Goal: Task Accomplishment & Management: Use online tool/utility

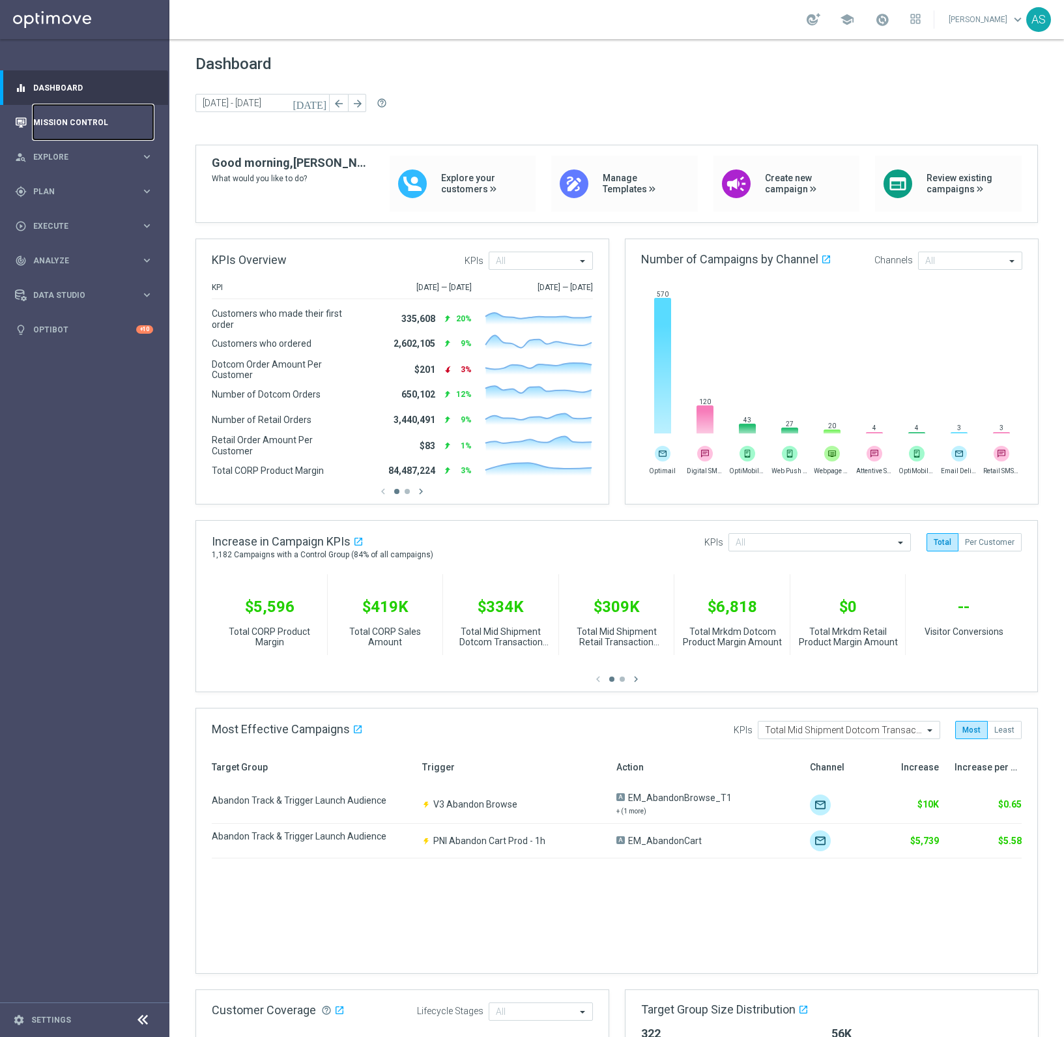
click at [65, 119] on link "Mission Control" at bounding box center [93, 122] width 120 height 35
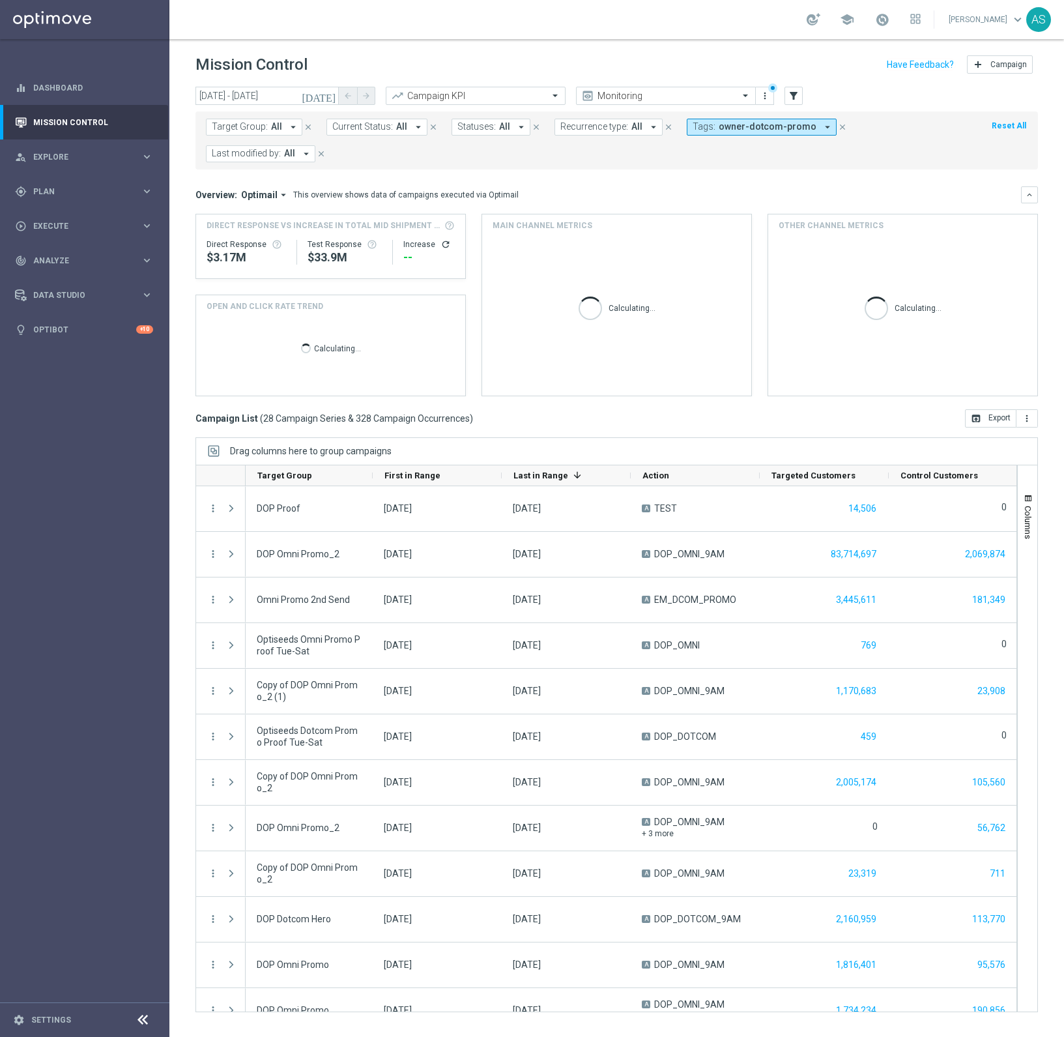
click at [822, 130] on icon "arrow_drop_down" at bounding box center [828, 127] width 12 height 12
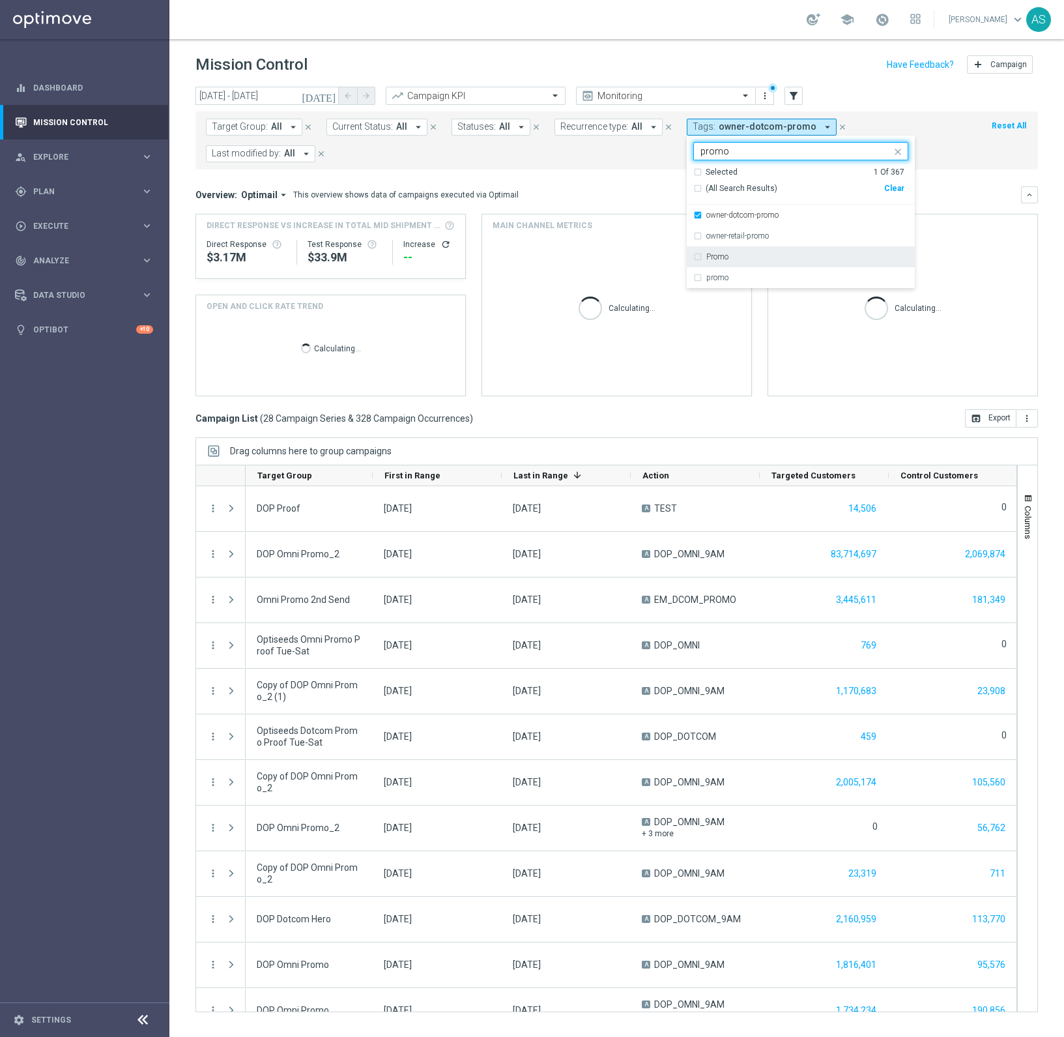
click at [718, 255] on label "Promo" at bounding box center [717, 257] width 22 height 8
type input "promo"
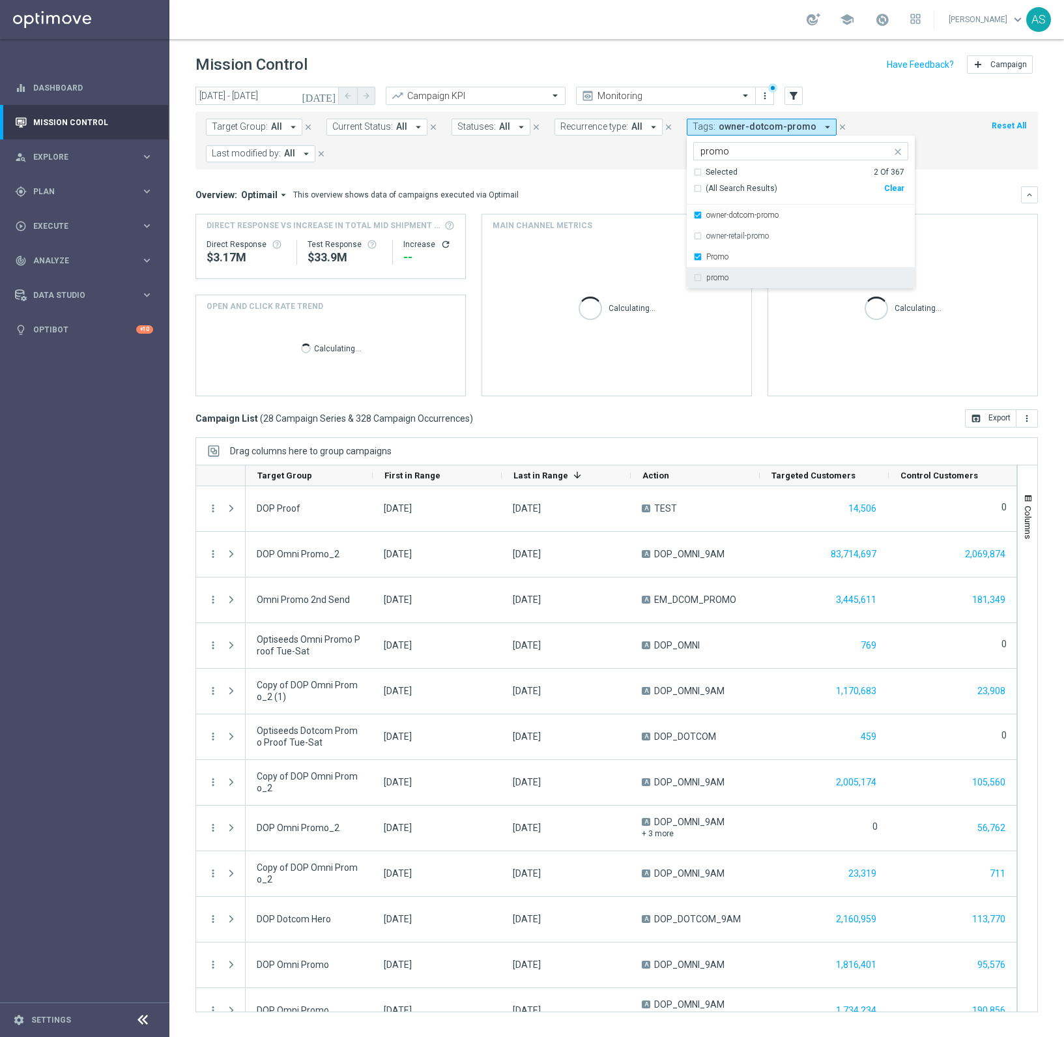
click at [712, 277] on label "promo" at bounding box center [717, 278] width 22 height 8
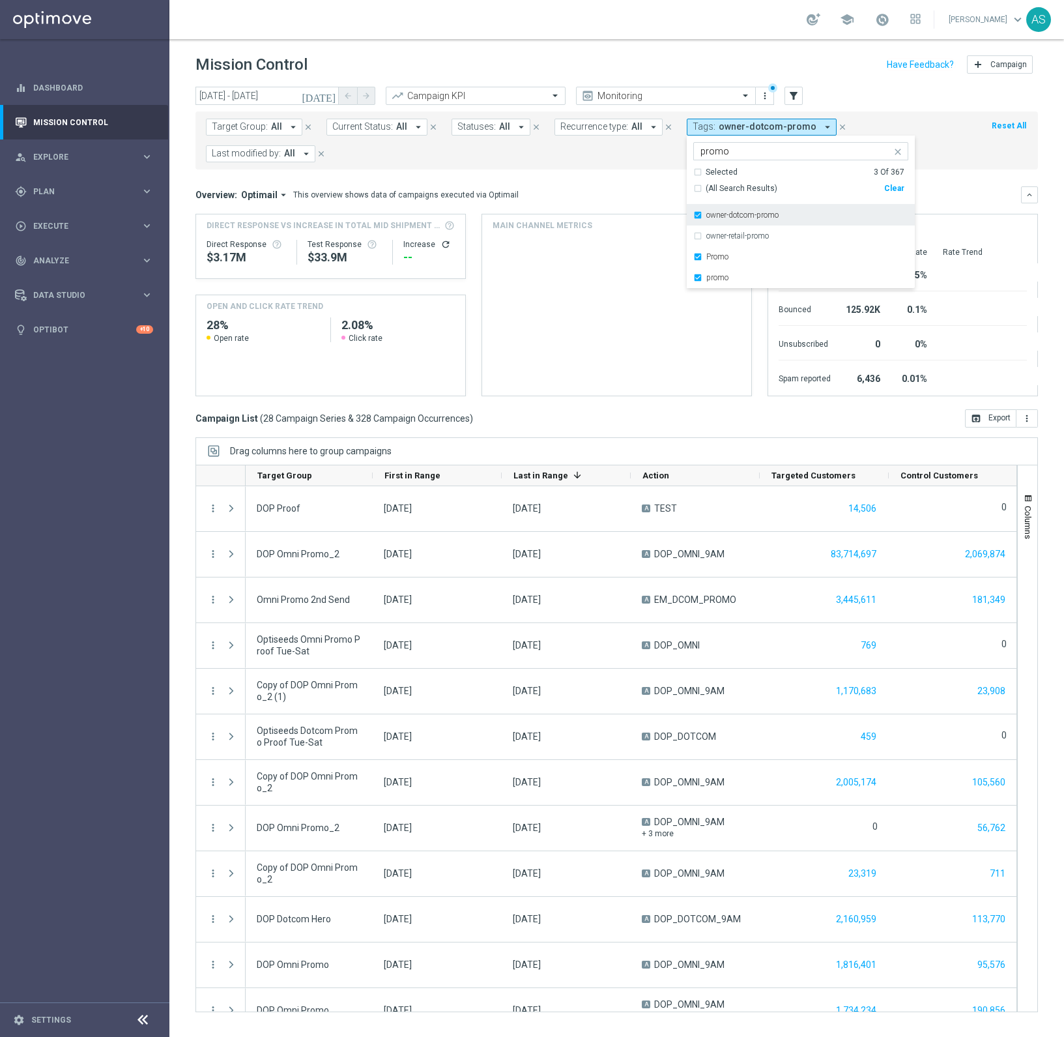
click at [732, 220] on div "owner-dotcom-promo" at bounding box center [800, 215] width 215 height 21
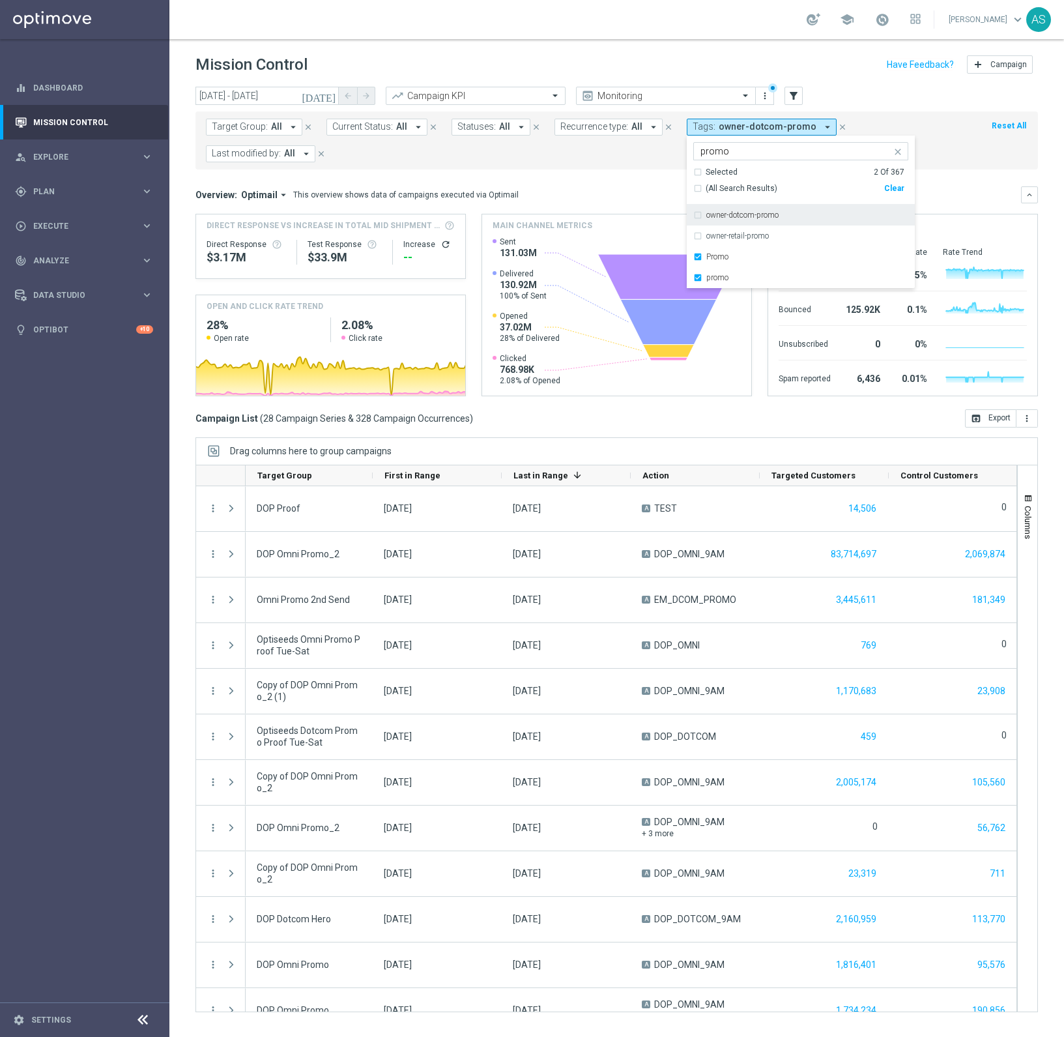
click at [951, 195] on div "Overview: Optimail arrow_drop_down This overview shows data of campaigns execut…" at bounding box center [608, 195] width 826 height 12
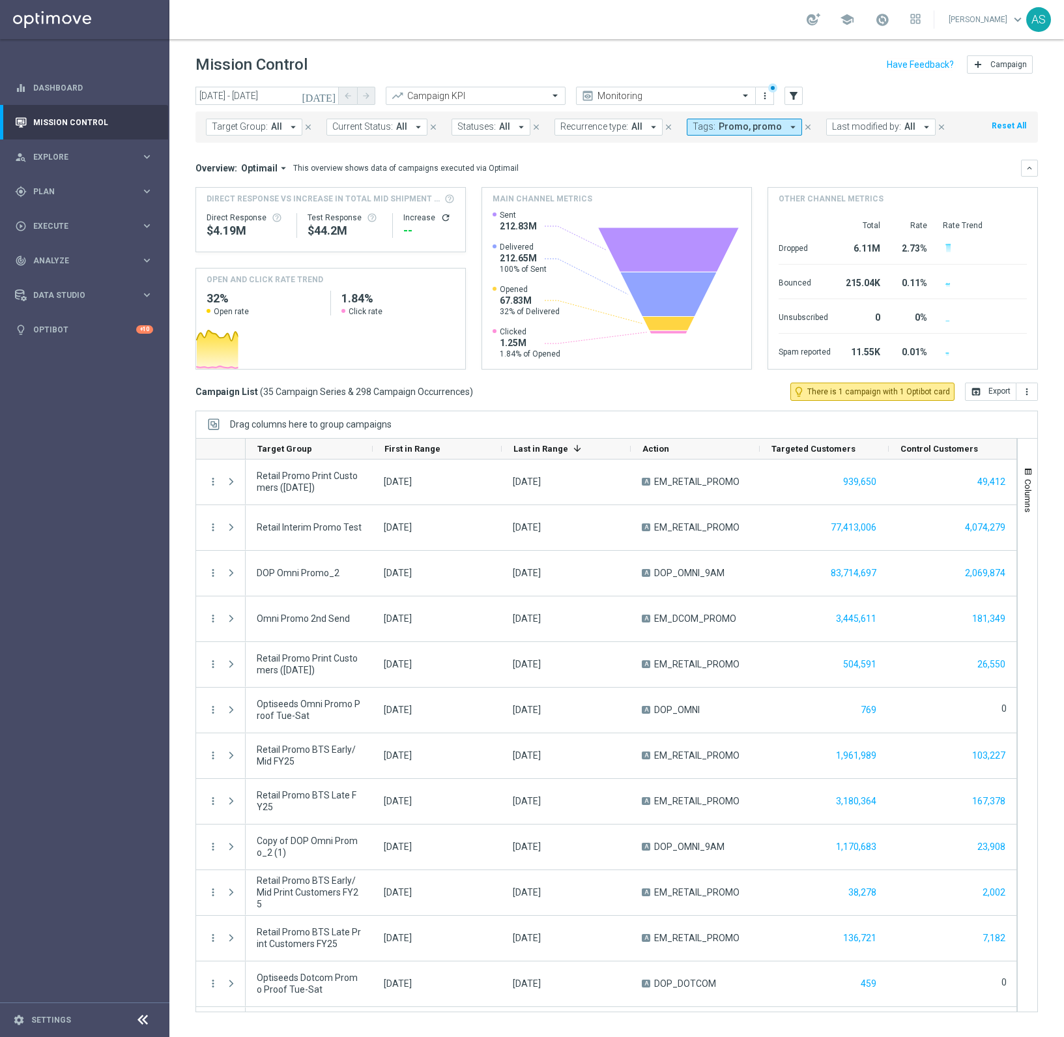
click at [332, 95] on icon "[DATE]" at bounding box center [319, 96] width 35 height 12
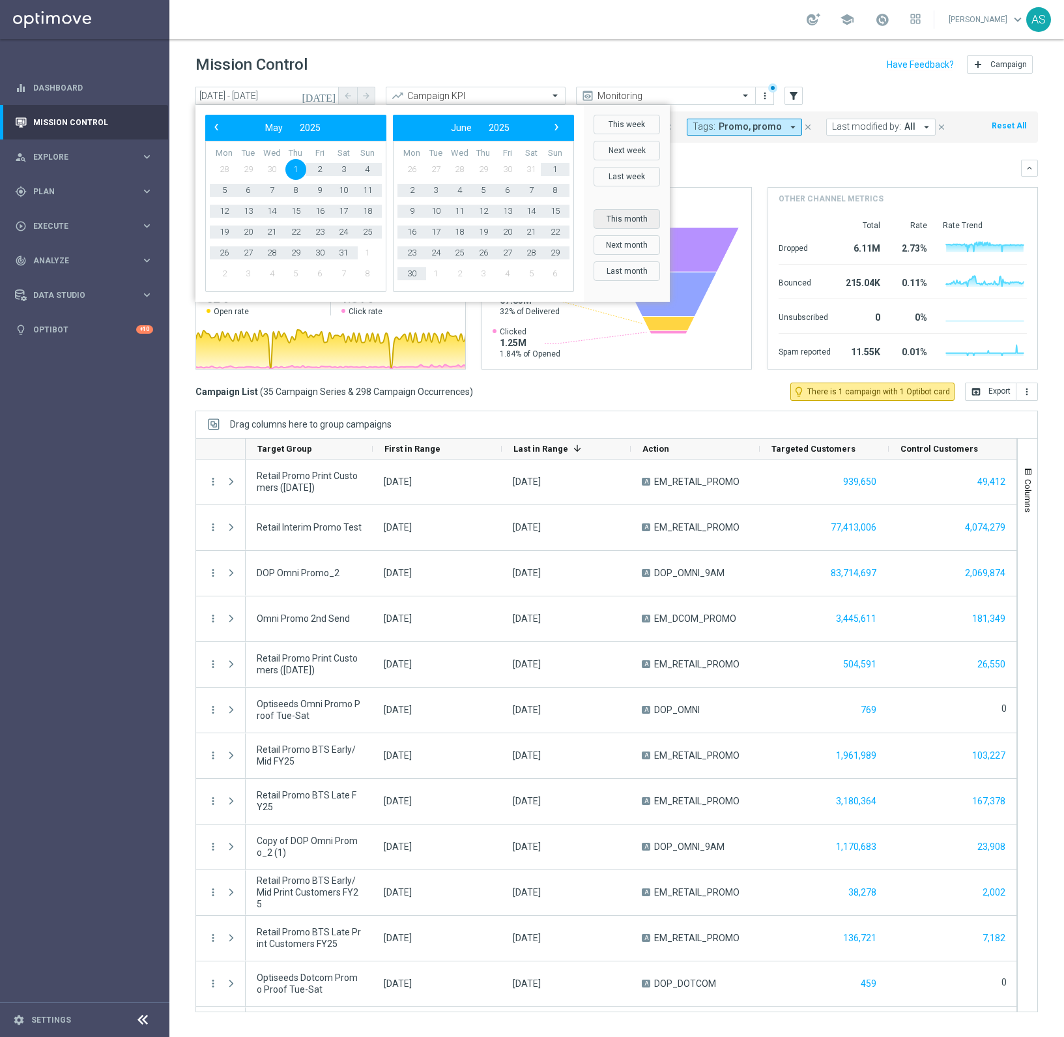
click at [624, 220] on button "This month" at bounding box center [627, 219] width 66 height 20
type input "[DATE] - [DATE]"
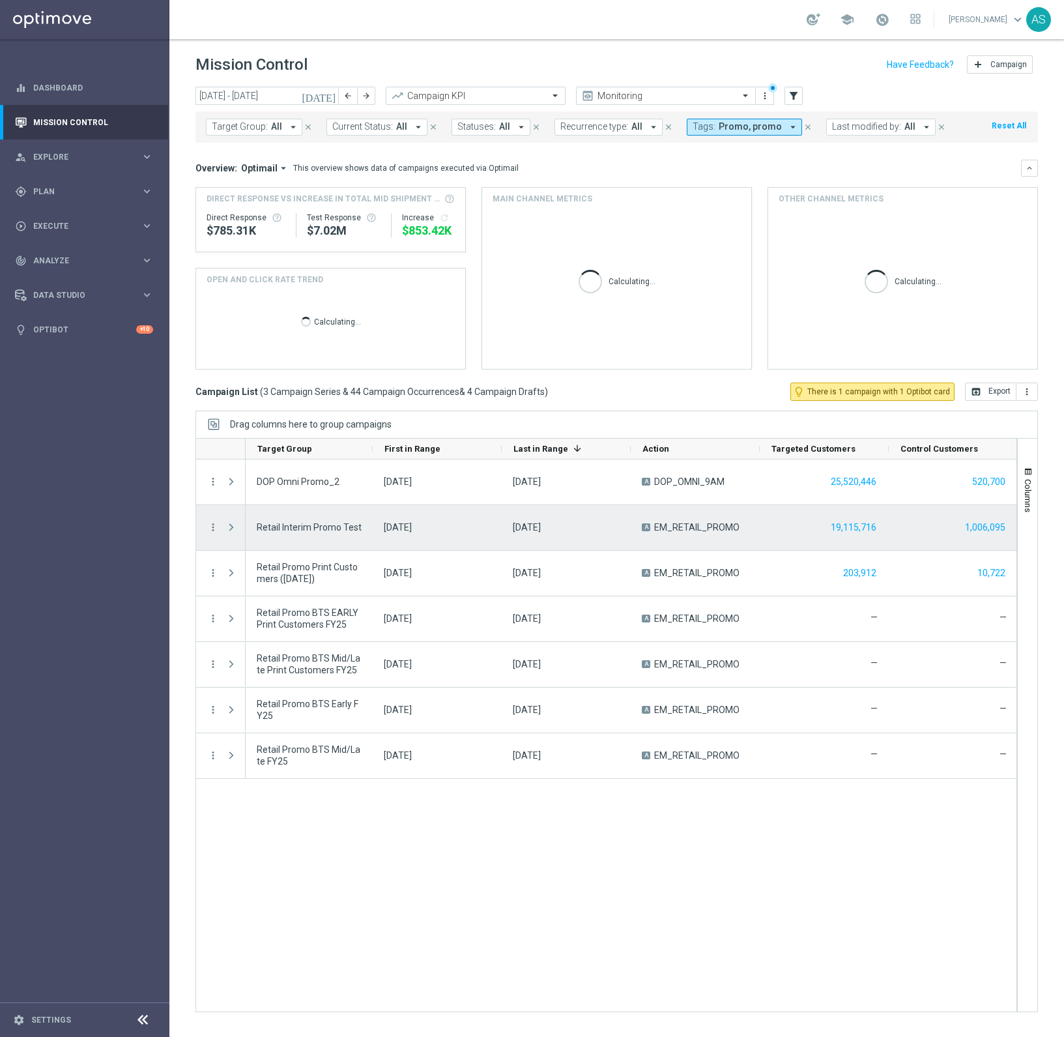
click at [233, 529] on span "Press SPACE to select this row." at bounding box center [231, 527] width 12 height 10
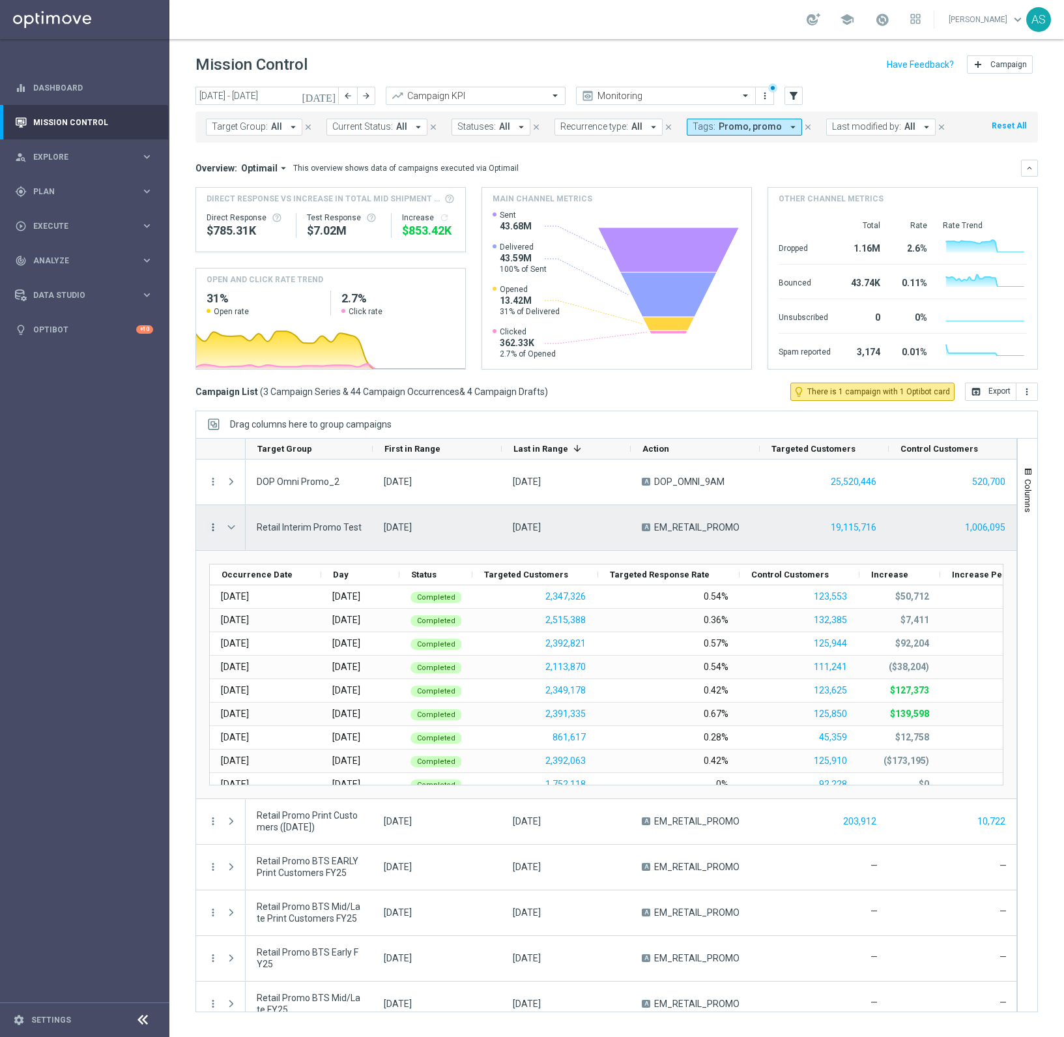
click at [211, 528] on icon "more_vert" at bounding box center [213, 527] width 12 height 12
click at [239, 535] on span "Campaign Details" at bounding box center [272, 535] width 66 height 9
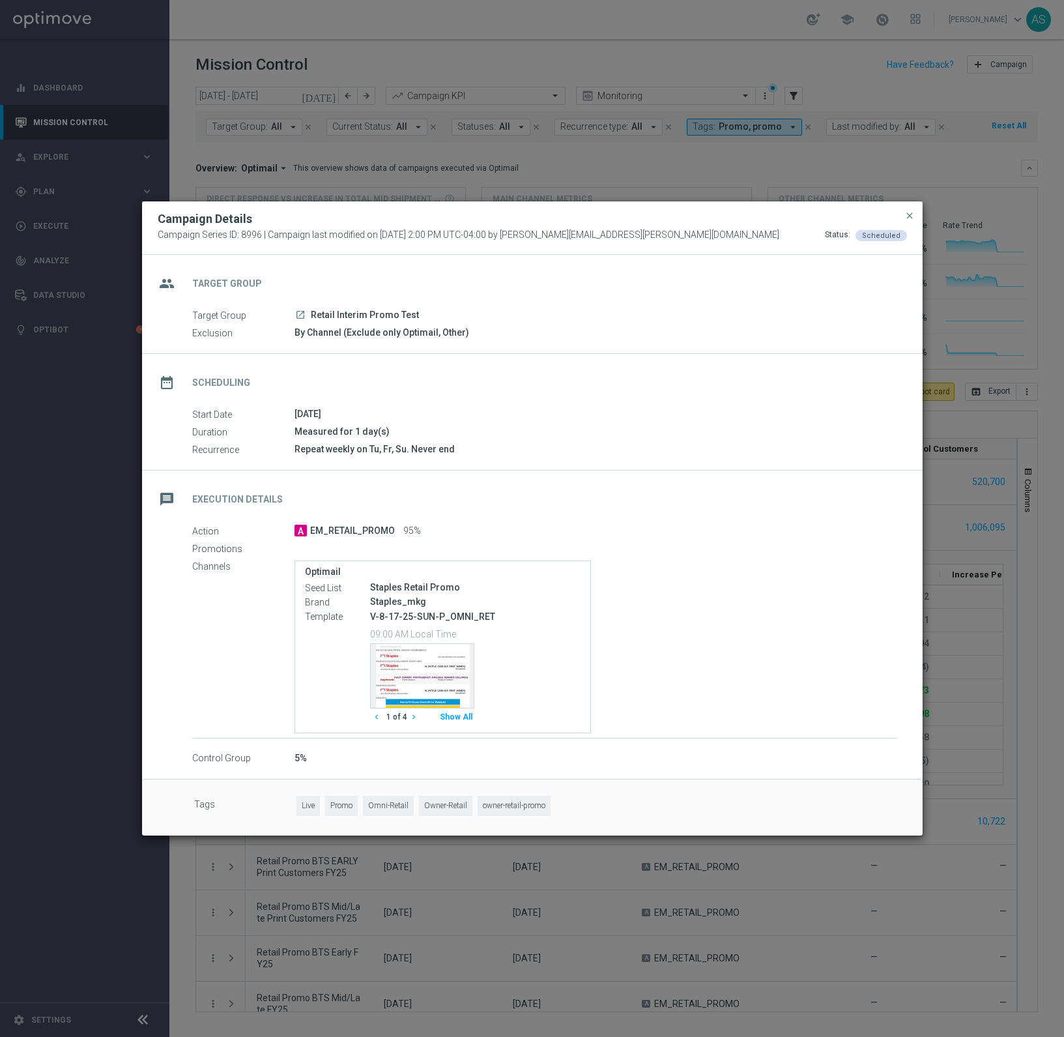
click at [460, 718] on button "Show All" at bounding box center [456, 717] width 36 height 18
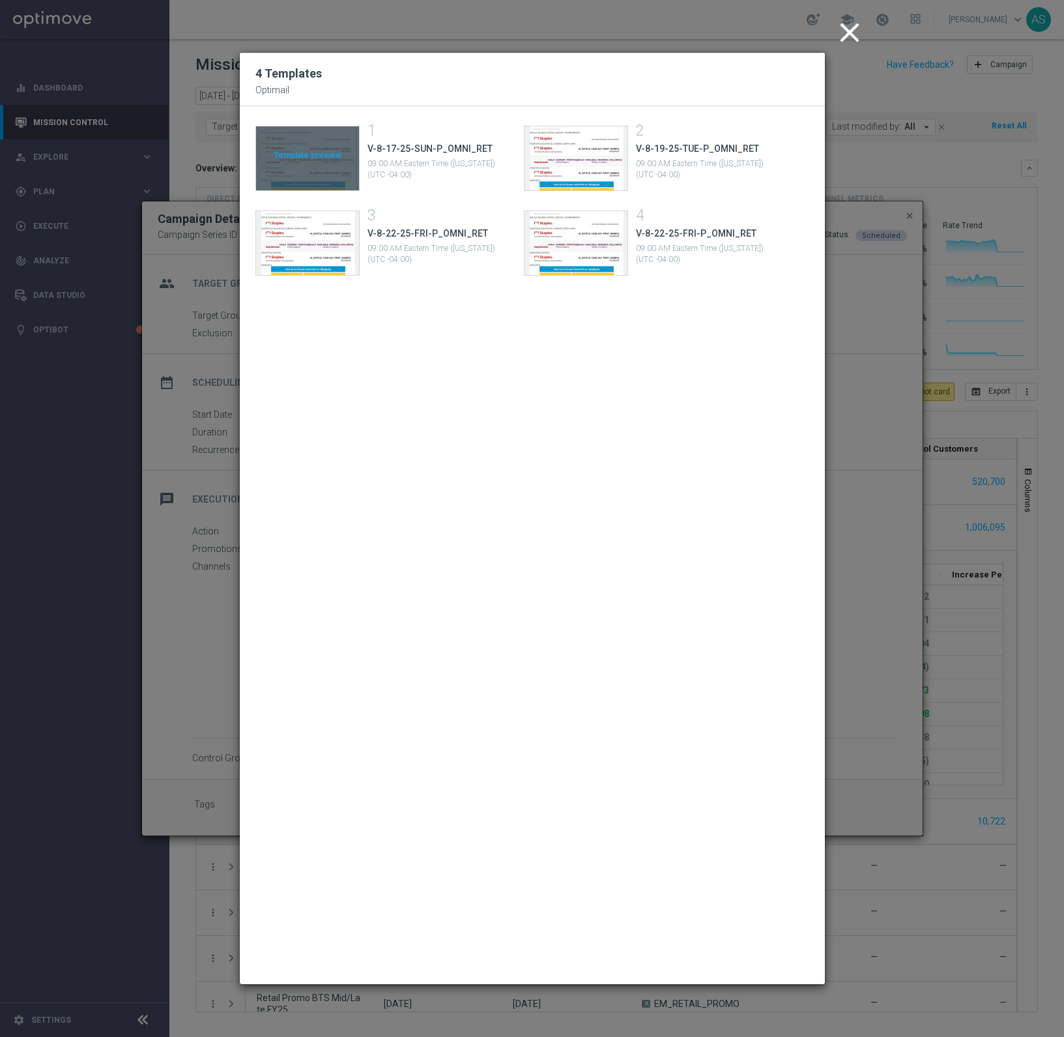
click at [328, 166] on div "Template preview" at bounding box center [307, 158] width 103 height 64
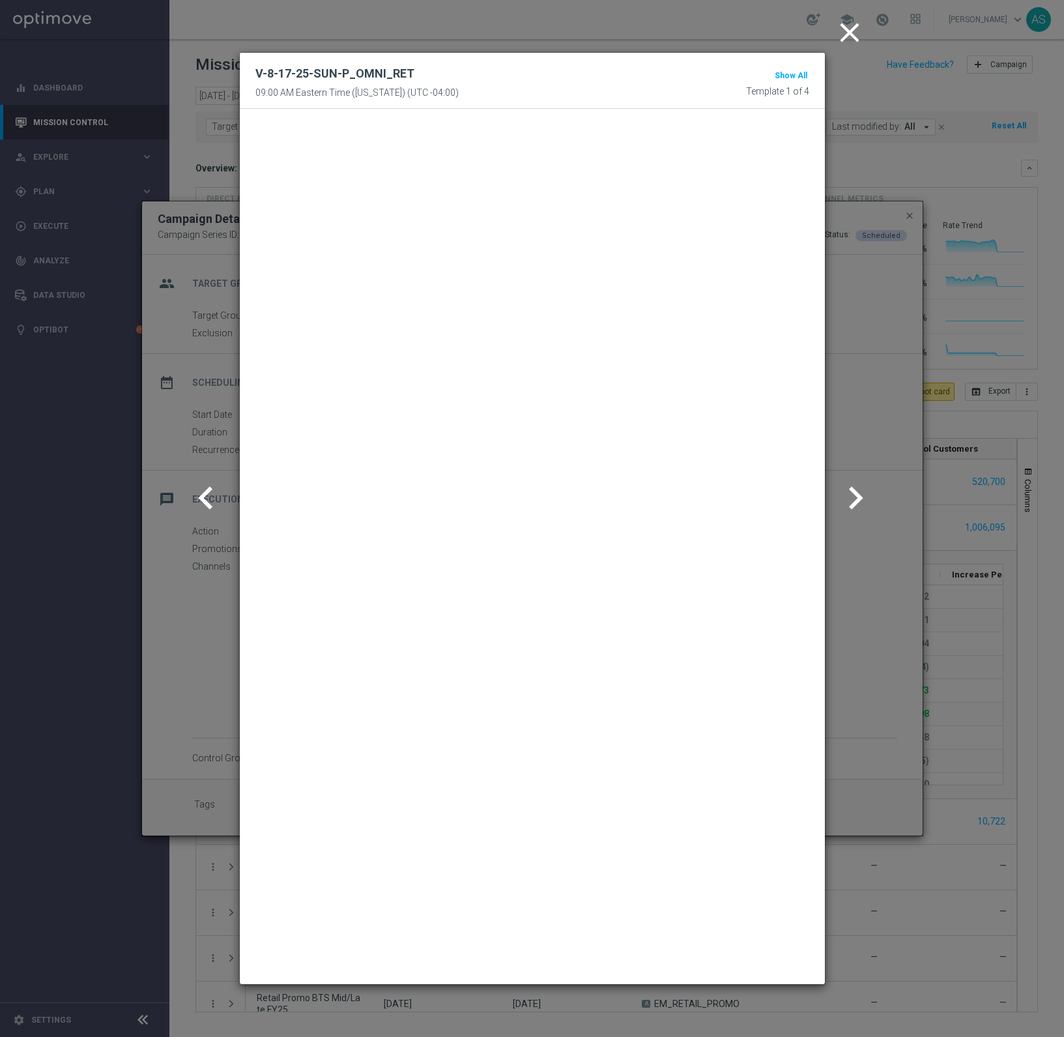
click at [856, 499] on icon "chevron_right" at bounding box center [856, 498] width 46 height 46
click at [860, 499] on icon "chevron_right" at bounding box center [856, 498] width 46 height 46
click at [853, 499] on icon "chevron_right" at bounding box center [856, 498] width 46 height 46
click at [851, 35] on icon "close" at bounding box center [849, 32] width 33 height 33
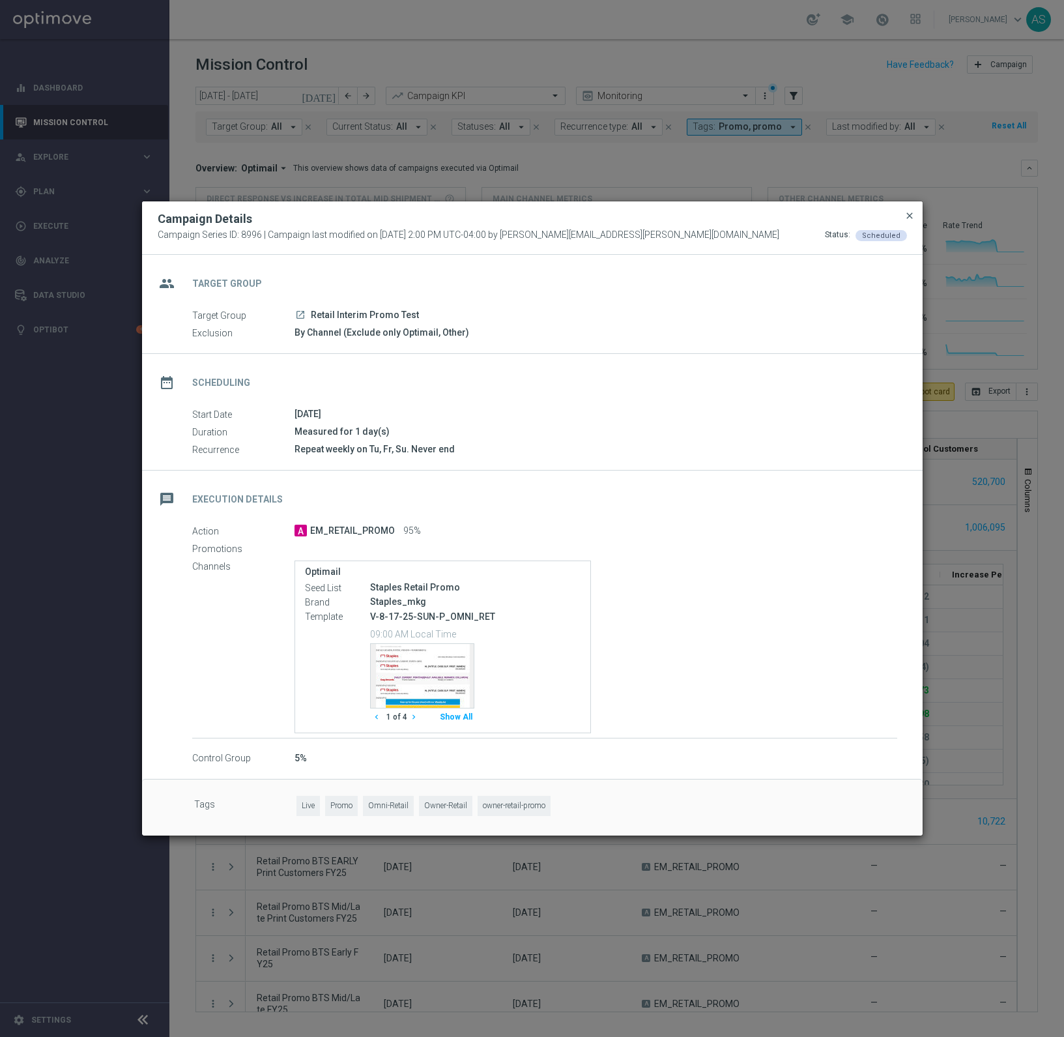
click at [910, 214] on span "close" at bounding box center [909, 215] width 10 height 10
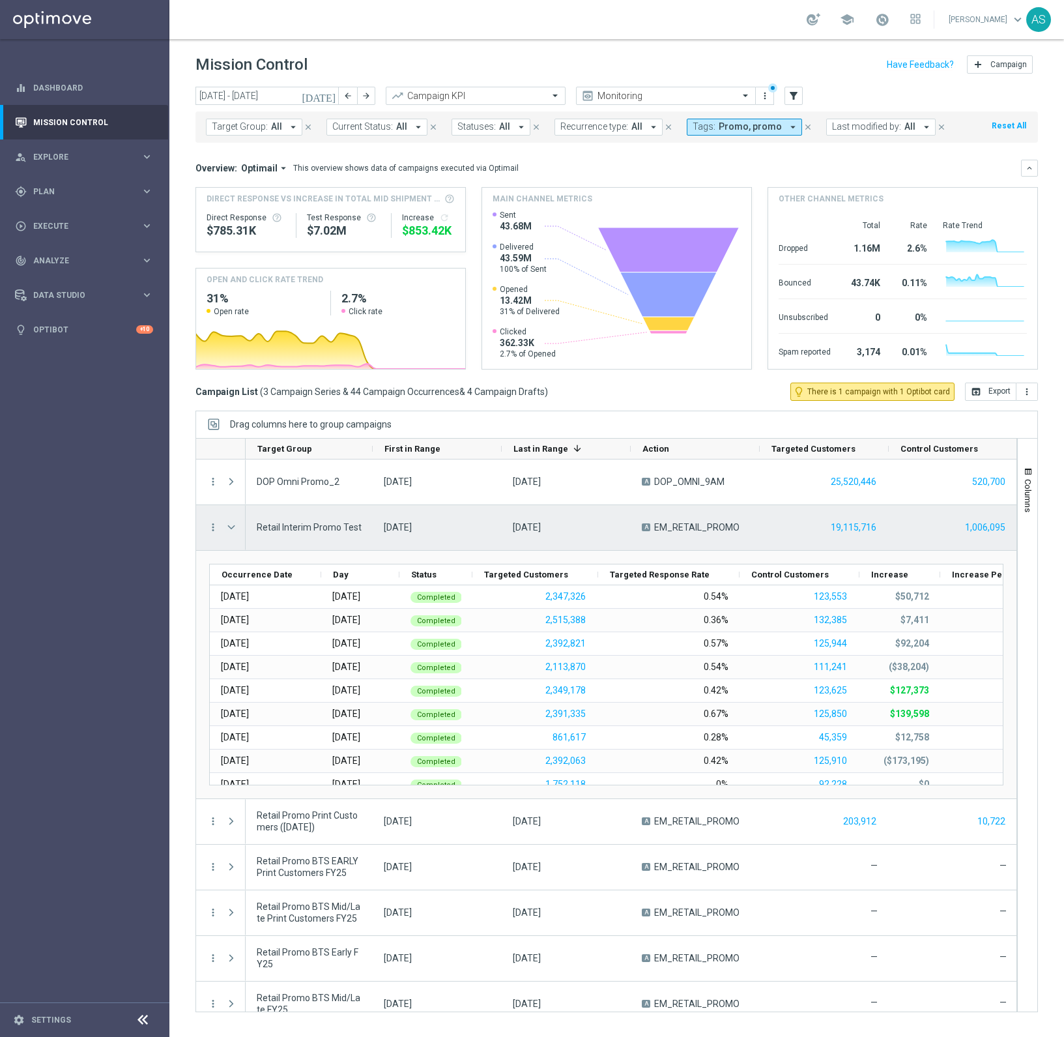
click at [229, 527] on span "Press SPACE to select this row." at bounding box center [231, 527] width 12 height 10
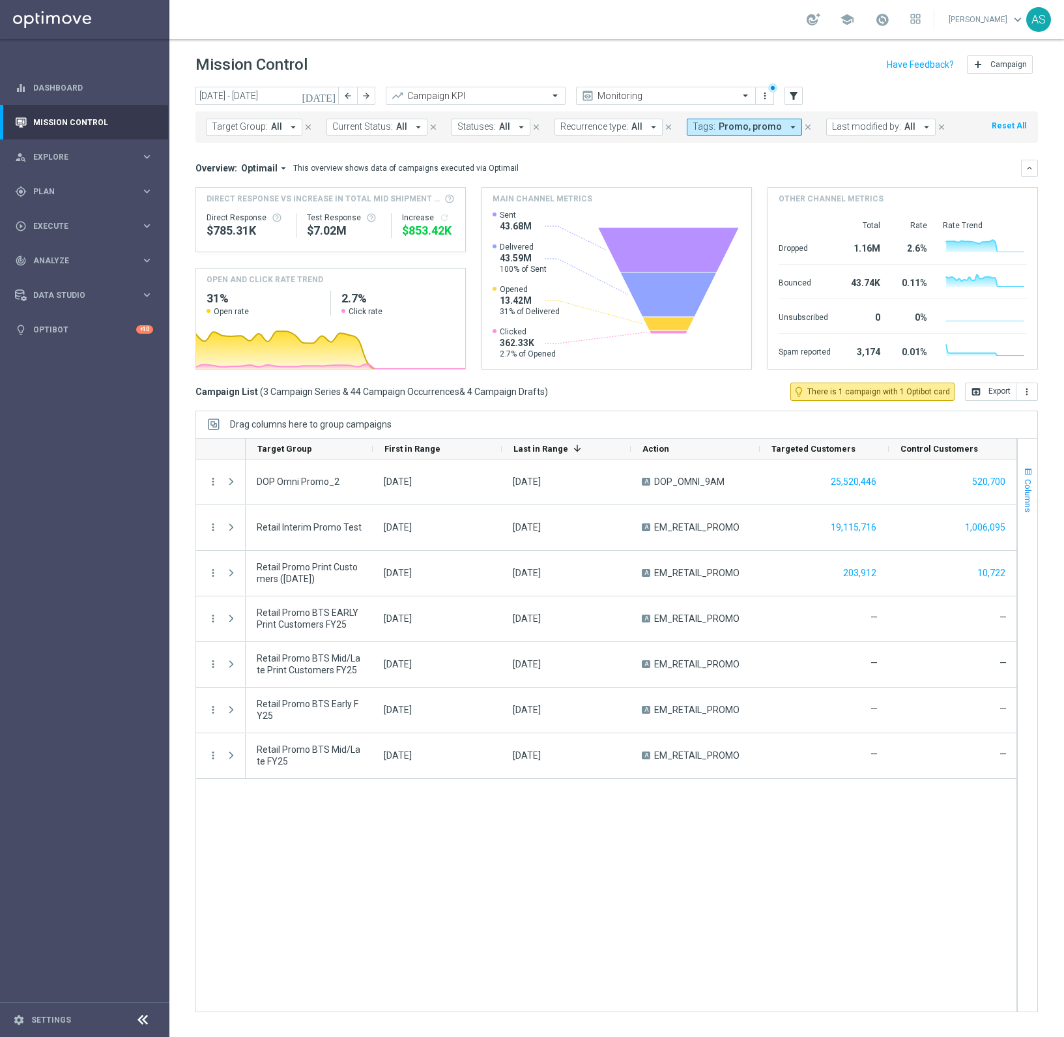
click at [1030, 509] on span "Columns" at bounding box center [1028, 495] width 10 height 33
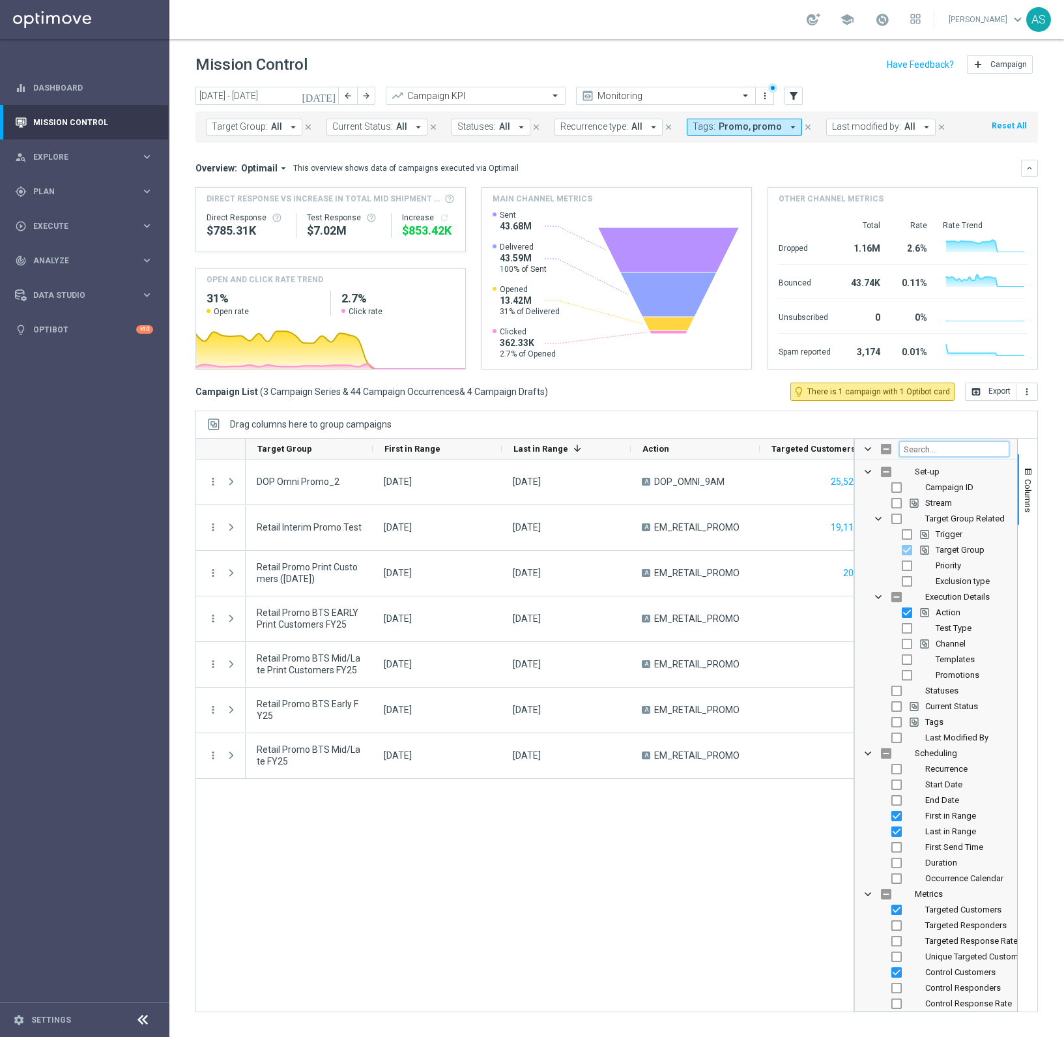
click at [952, 452] on input "Filter Columns Input" at bounding box center [954, 449] width 110 height 16
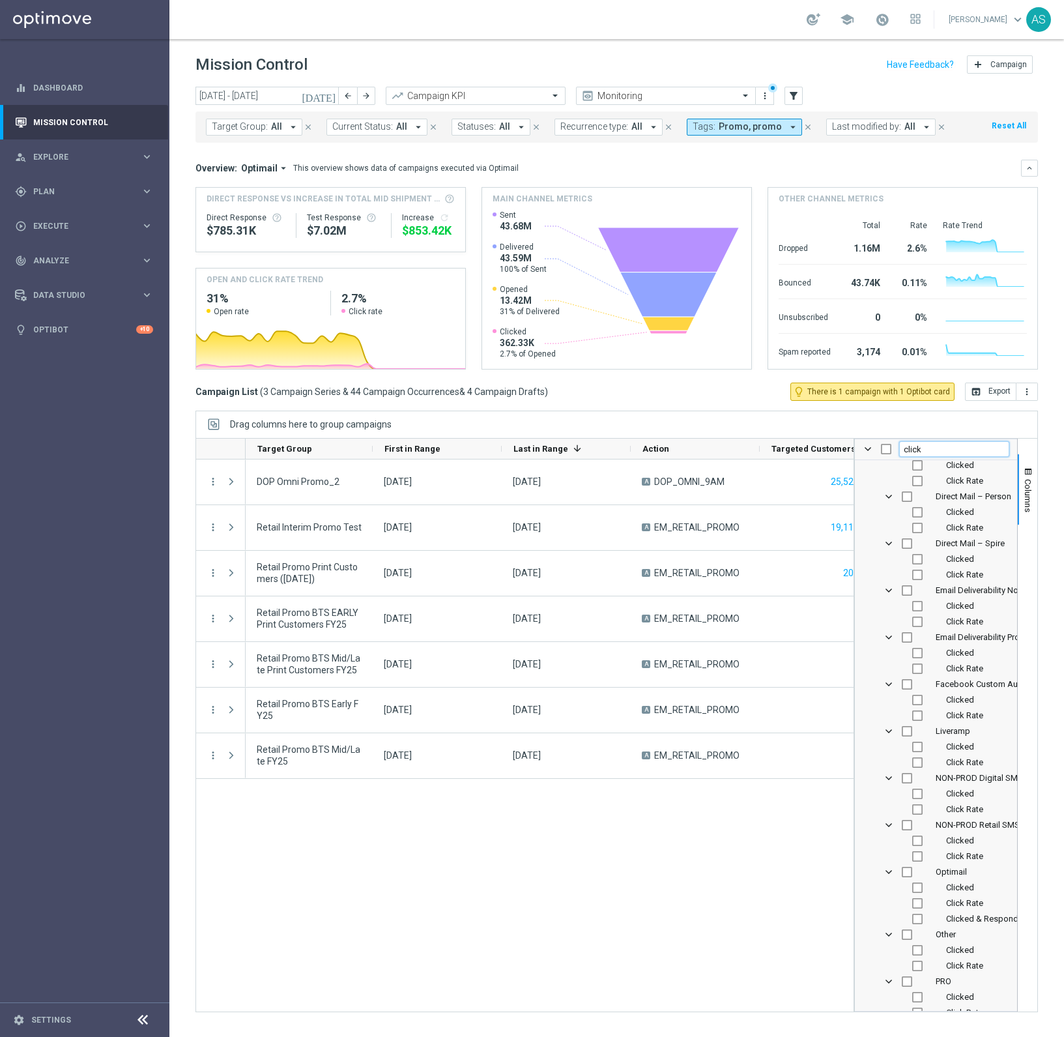
scroll to position [289, 0]
type input "click"
click at [916, 904] on input "Press SPACE to toggle visibility (hidden)" at bounding box center [917, 902] width 10 height 10
checkbox input "true"
checkbox input "false"
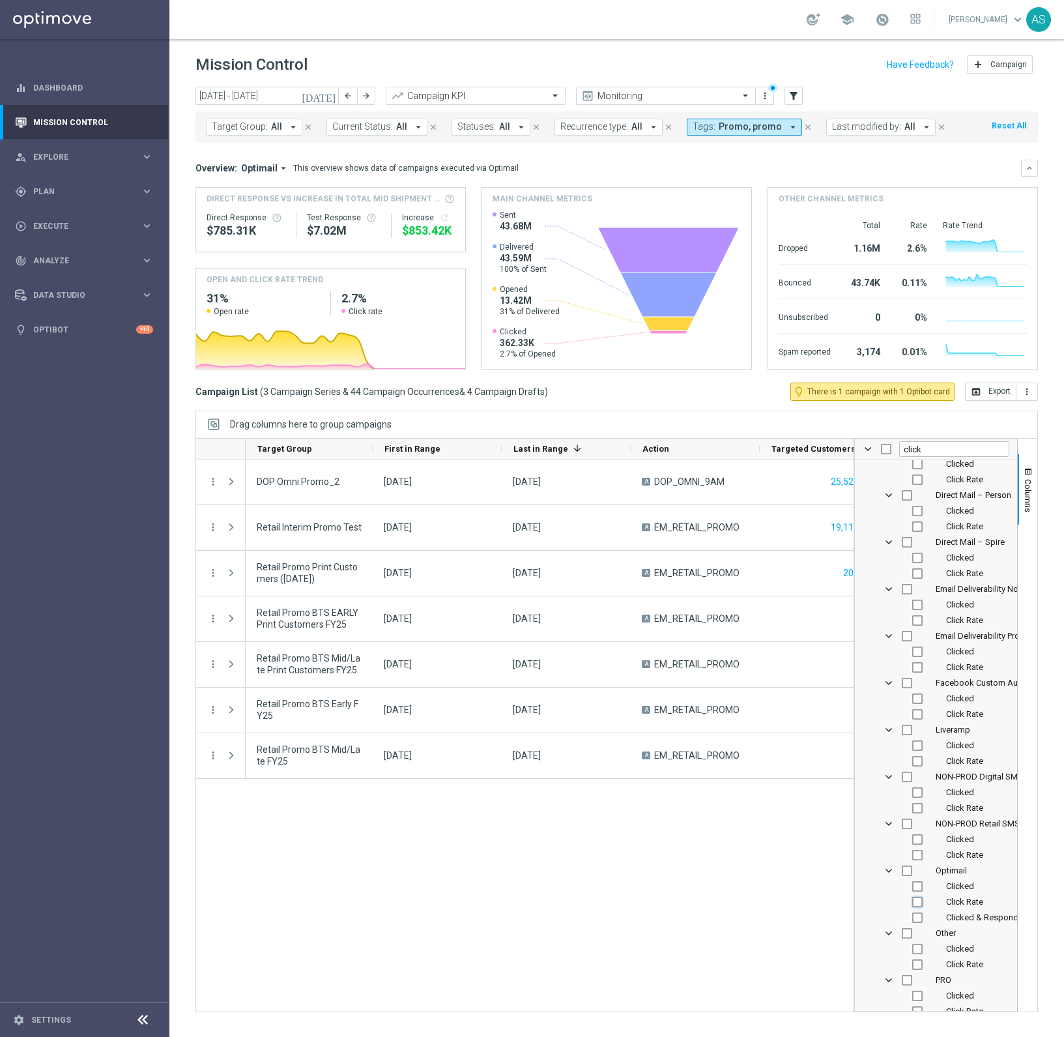
checkbox input "false"
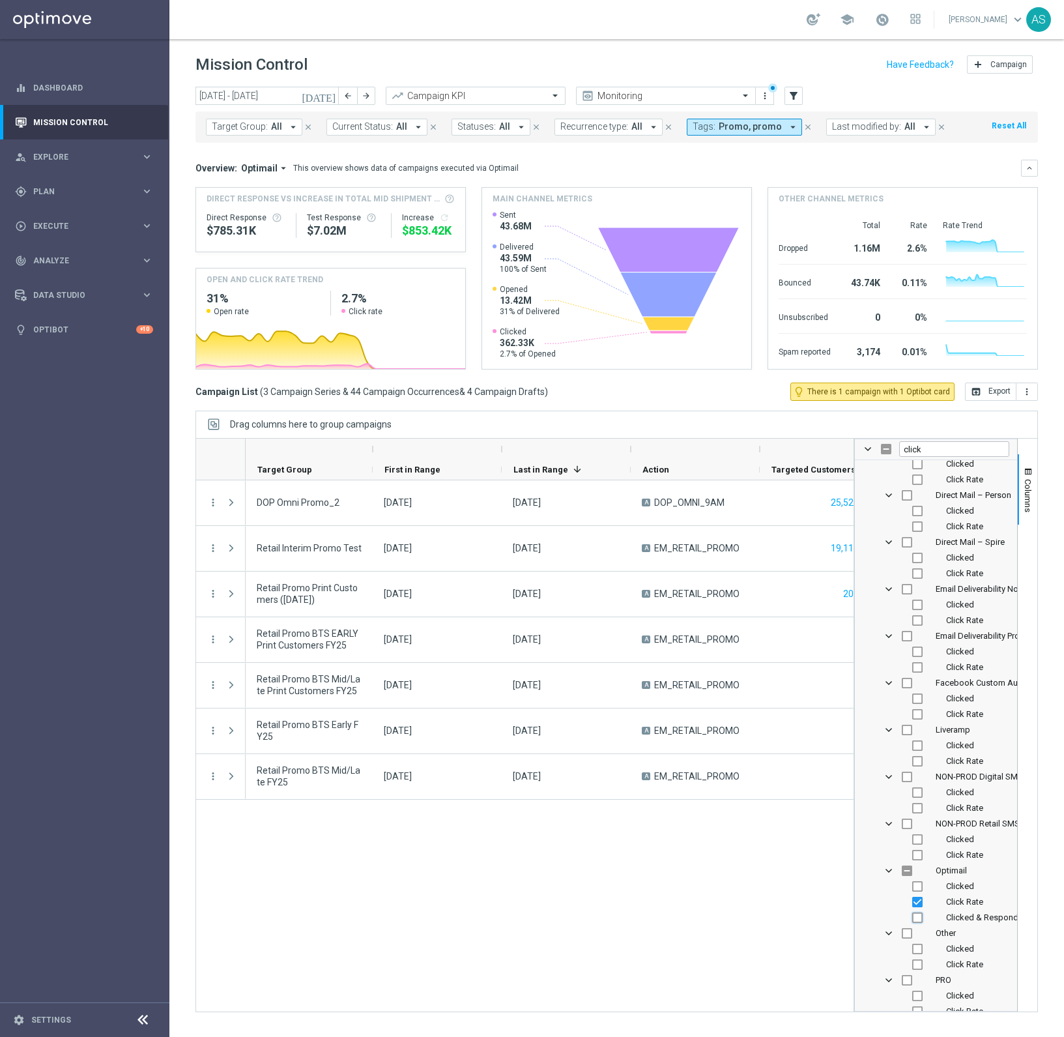
click at [916, 920] on input "Press SPACE to toggle visibility (hidden)" at bounding box center [917, 917] width 10 height 10
checkbox input "true"
click at [814, 924] on div "DOP Omni Promo_2 [DATE] [DATE] A DOP_OMNI_9AM 25,520,446 520,700 Retail Interim…" at bounding box center [550, 745] width 608 height 531
click at [1032, 502] on span "Columns" at bounding box center [1028, 495] width 10 height 33
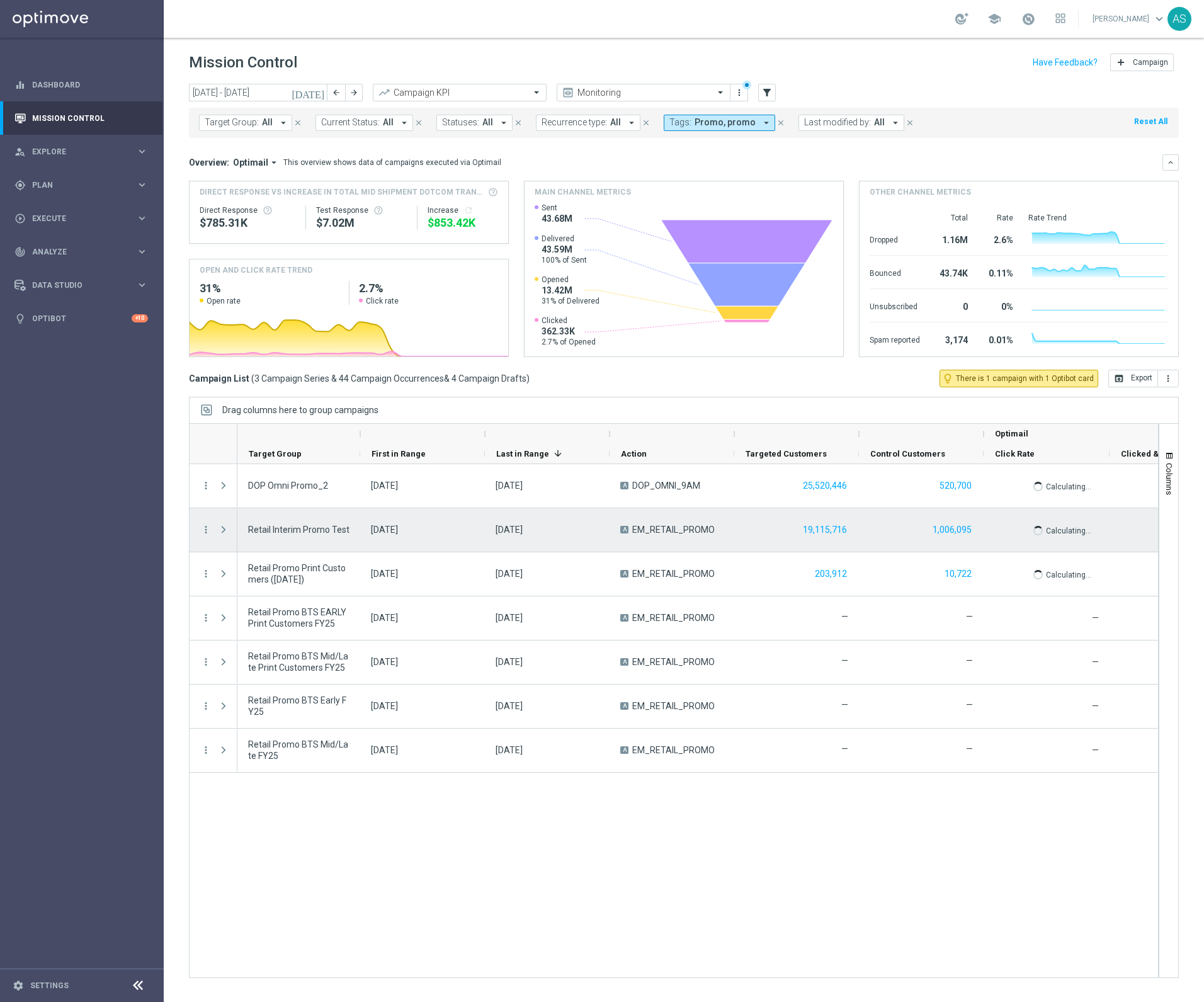
scroll to position [0, 76]
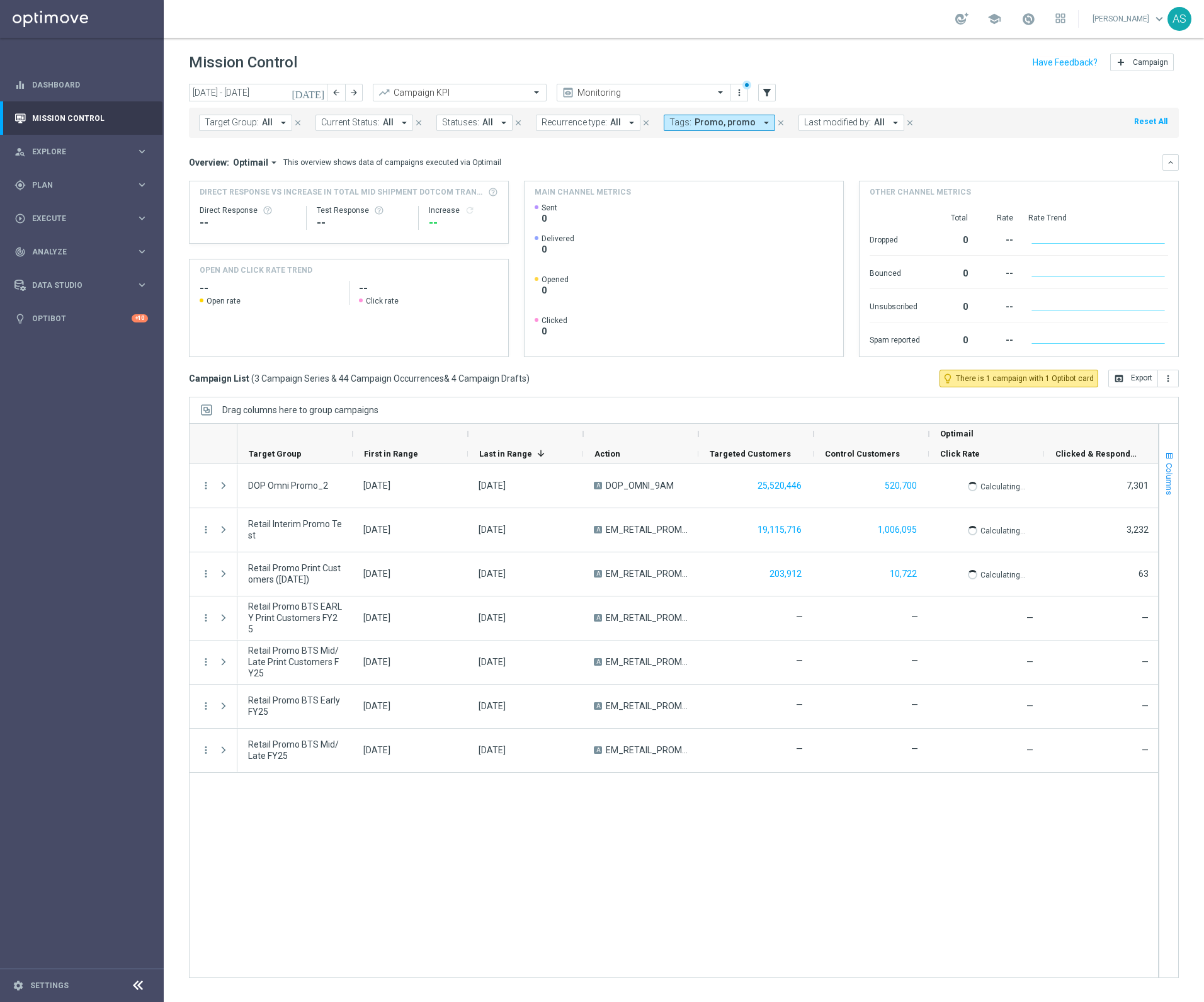
click at [1168, 478] on span "Columns" at bounding box center [1169, 478] width 10 height 32
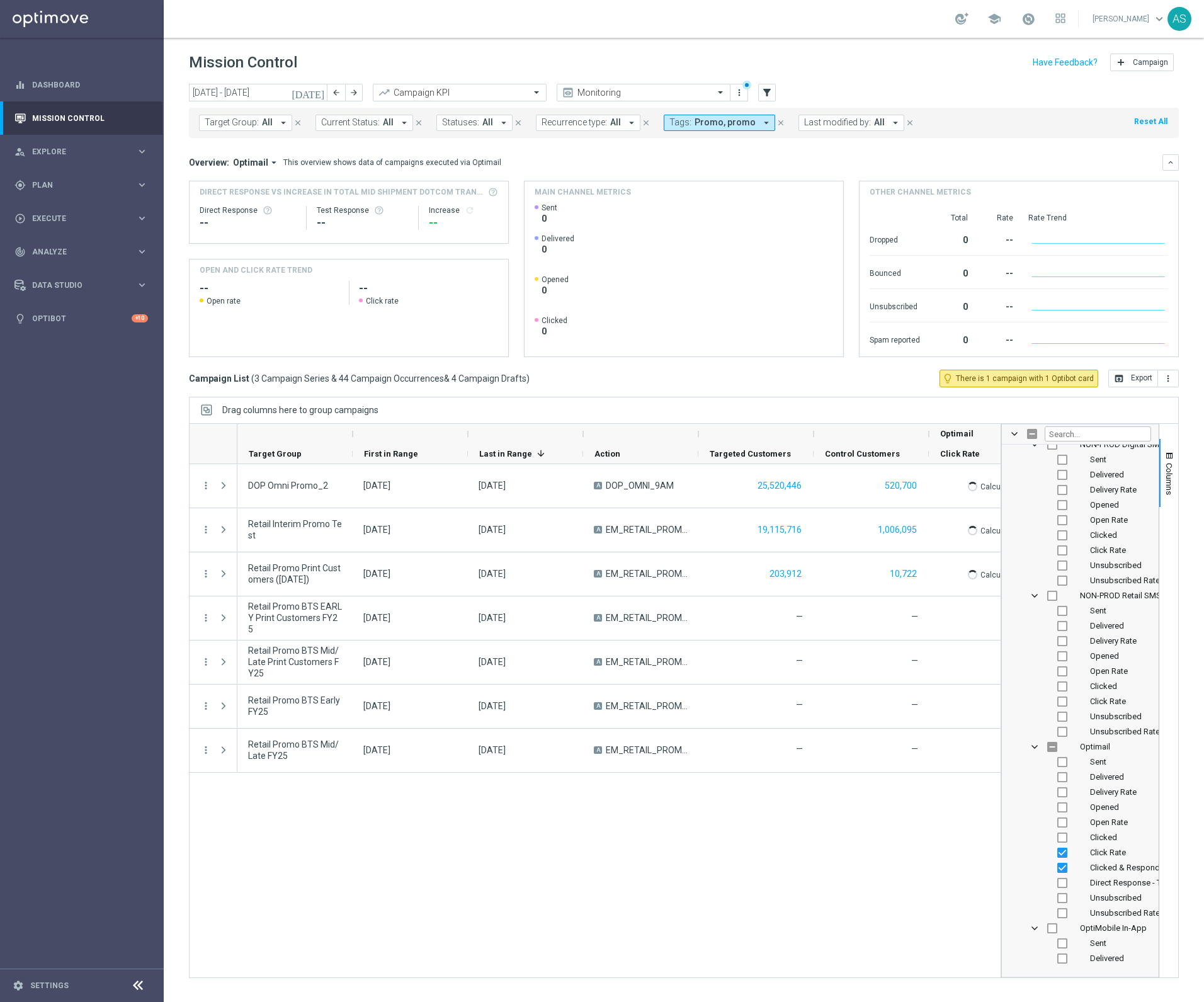
scroll to position [2386, 0]
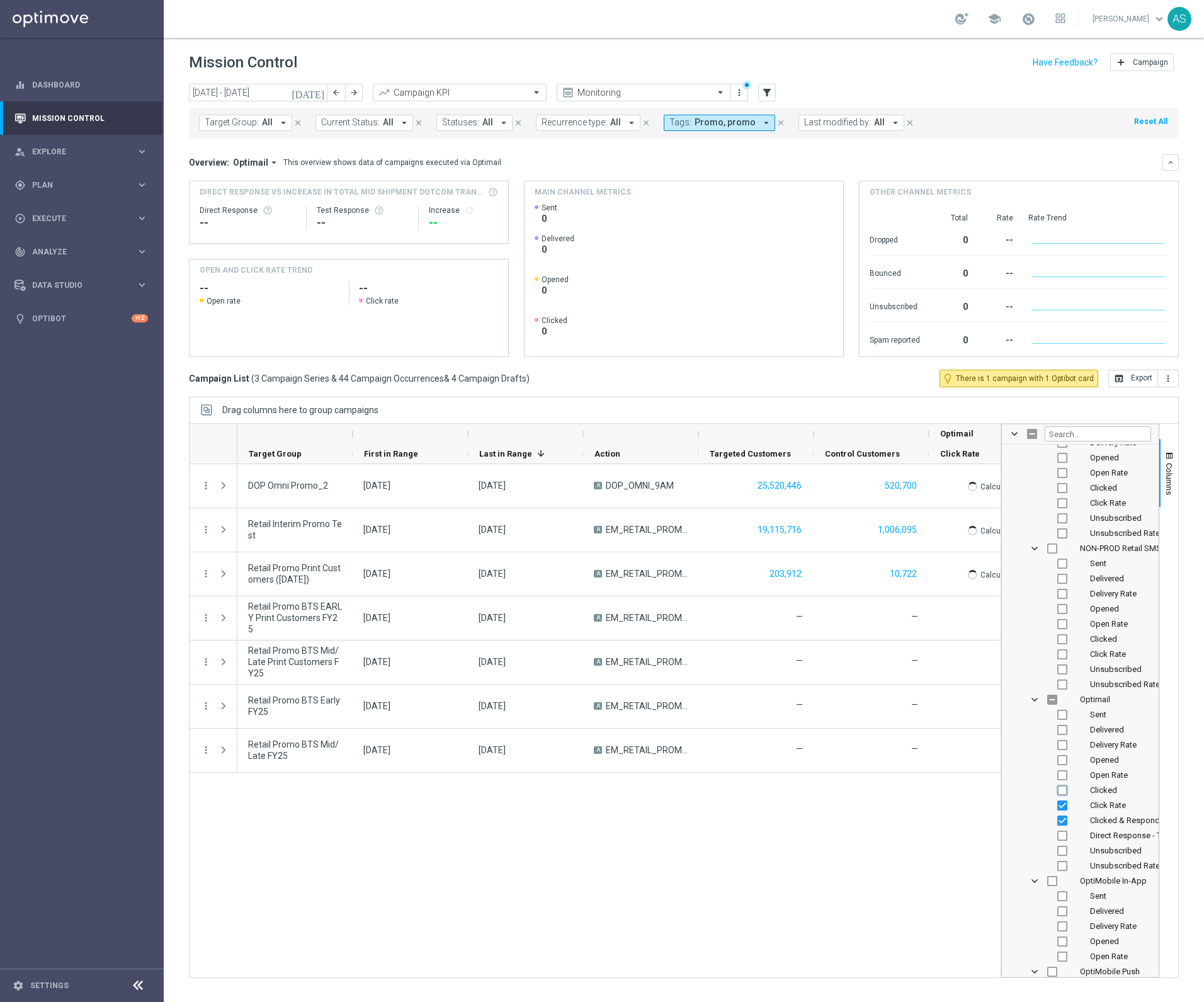
click at [1060, 787] on input "Press SPACE to toggle visibility (hidden)" at bounding box center [1062, 790] width 10 height 10
checkbox input "true"
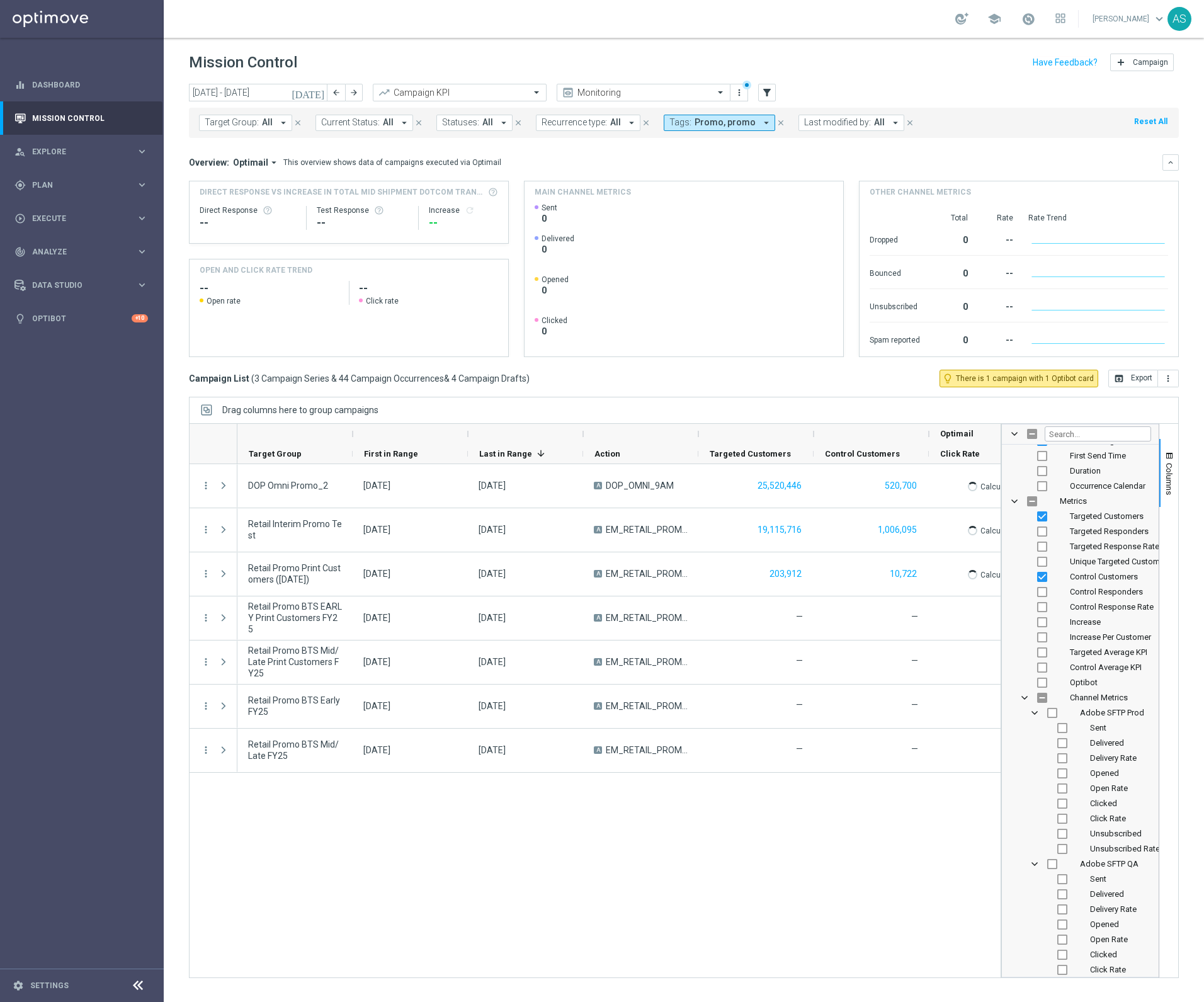
scroll to position [362, 0]
click at [943, 816] on div "Retail Promo BTS EARLY Print Customers FY25 24 Aug 2025, Sunday 31 Aug 2025, Su…" at bounding box center [619, 720] width 763 height 513
click at [1172, 471] on span "Columns" at bounding box center [1169, 478] width 10 height 32
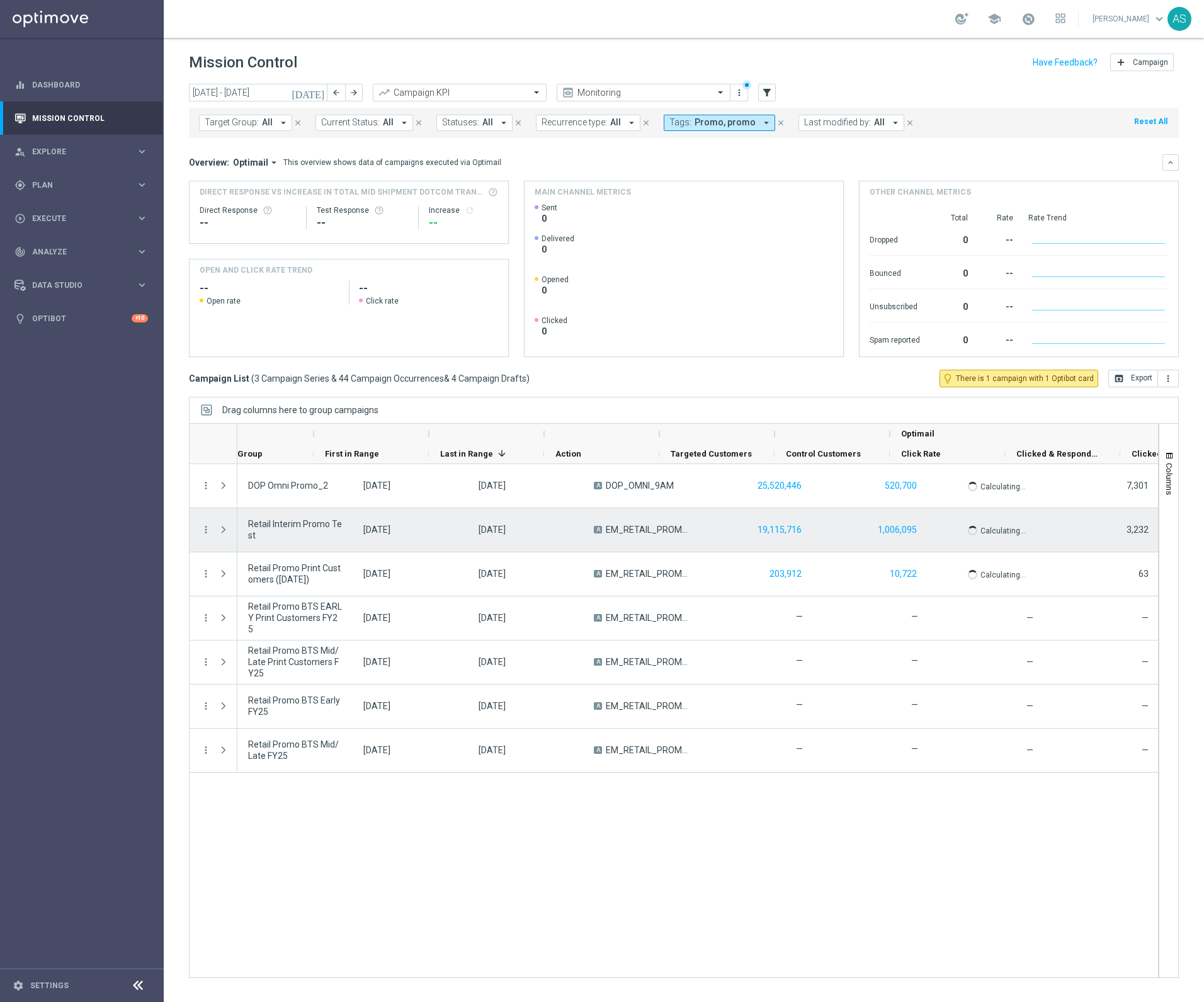
scroll to position [0, 126]
